Goal: Share content: Share content

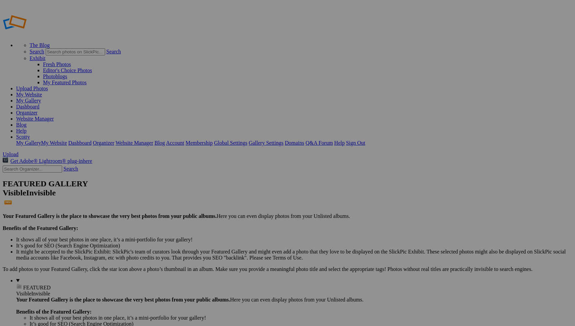
type input "[PERSON_NAME]"
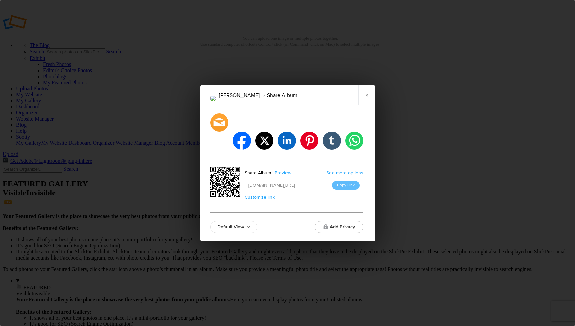
click at [234, 221] on link "Default View" at bounding box center [233, 227] width 47 height 12
click at [245, 185] on link "Proofing View" at bounding box center [234, 190] width 46 height 11
click at [353, 181] on button "Copy Link" at bounding box center [346, 185] width 28 height 9
click at [370, 104] on link "×" at bounding box center [367, 95] width 17 height 20
